Goal: Transaction & Acquisition: Purchase product/service

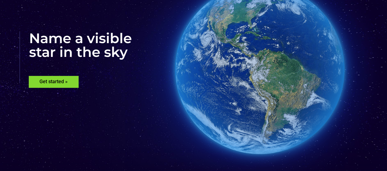
scroll to position [69, 0]
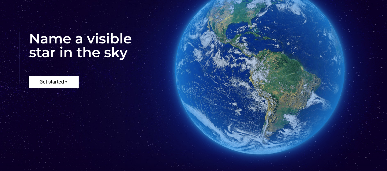
click at [66, 81] on rs-layer "Get started »" at bounding box center [54, 82] width 50 height 12
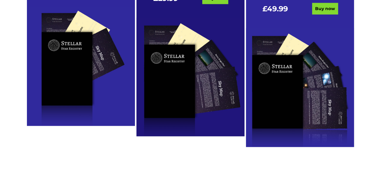
scroll to position [422, 0]
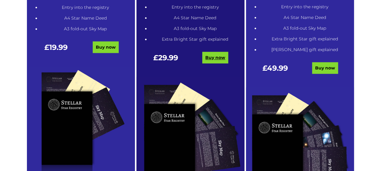
click at [209, 55] on link "Buy now" at bounding box center [215, 58] width 26 height 12
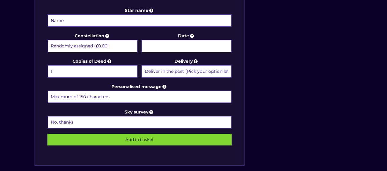
scroll to position [322, 0]
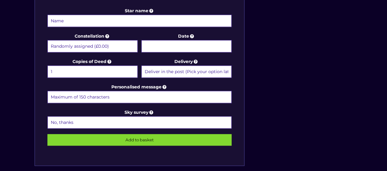
click at [96, 48] on select "Randomly assigned (£0.00) Aquarius - 20 Jan - 18 Feb (+£9.99) Aries - 21 Mar - …" at bounding box center [92, 46] width 90 height 12
select select "Gemini - 21 May - 20 Jun (+£9.99)"
click at [47, 40] on select "Randomly assigned (£0.00) Aquarius - 20 Jan - 18 Feb (+£9.99) Aries - 21 Mar - …" at bounding box center [92, 46] width 90 height 12
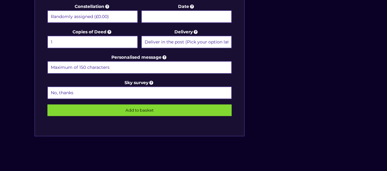
scroll to position [347, 0]
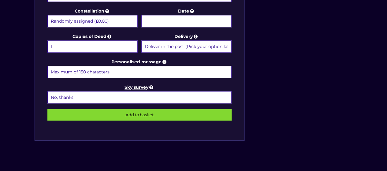
click at [152, 85] on icon at bounding box center [152, 88] width 6 height 6
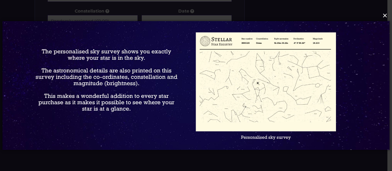
click at [382, 13] on button "×" at bounding box center [195, 15] width 387 height 13
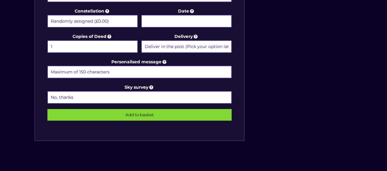
click at [192, 92] on select "No, thanks 1 (+£6.99) 2 (+£11.99) 3 (+£16.99) 4 (+£21.99) 5 (+£26.99) 6 (+£31.9…" at bounding box center [139, 97] width 185 height 12
select select "1 (+£6.99)"
click at [47, 91] on select "No, thanks 1 (+£6.99) 2 (+£11.99) 3 (+£16.99) 4 (+£21.99) 5 (+£26.99) 6 (+£31.9…" at bounding box center [139, 97] width 185 height 12
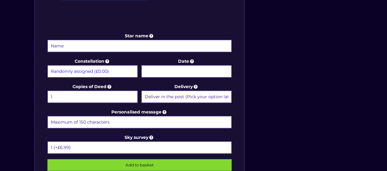
scroll to position [293, 0]
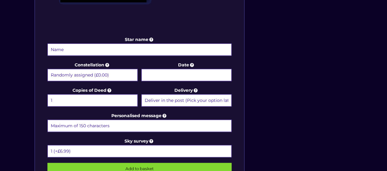
click at [193, 70] on body "Free delivery Next day FREE on £59+ Name a Star FAQs Contact Us 0 Buy now Choos…" at bounding box center [193, 61] width 387 height 709
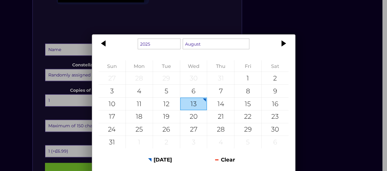
click at [310, 53] on div "1925 1926 1927 1928 1929 1930 1931 1932 1933 1934 1935 1936 1937 1938 1939 1940…" at bounding box center [193, 85] width 387 height 171
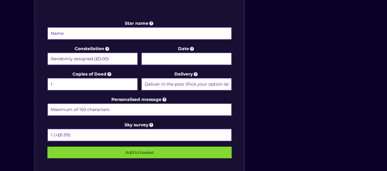
scroll to position [309, 0]
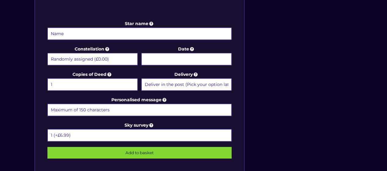
click at [123, 58] on select "Randomly assigned (£0.00) Aquarius - 20 Jan - 18 Feb (+£9.99) Aries - 21 Mar - …" at bounding box center [92, 59] width 90 height 12
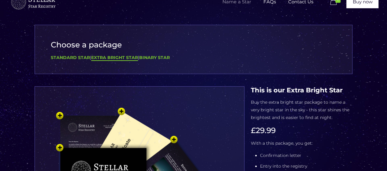
scroll to position [0, 0]
